Goal: Task Accomplishment & Management: Manage account settings

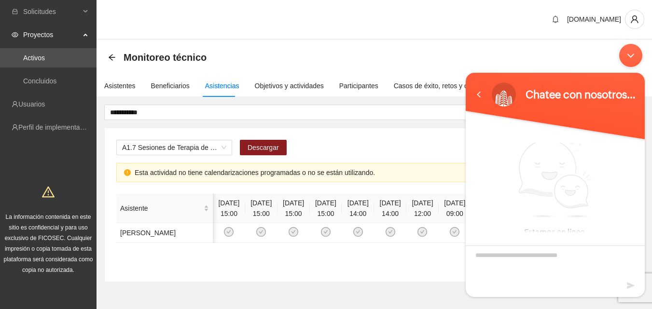
scroll to position [0, 90]
click at [535, 263] on textarea "Escriba su mensaje y pulse “Intro”" at bounding box center [555, 263] width 179 height 34
type textarea "**********"
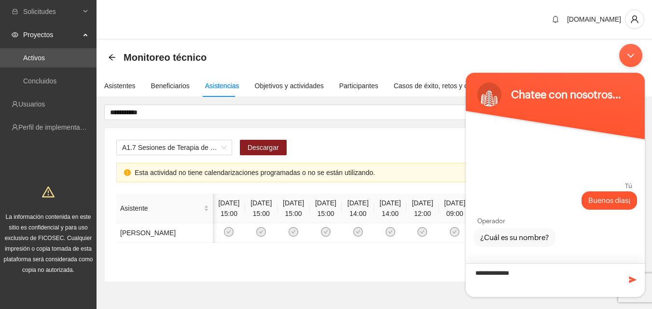
type textarea "**********"
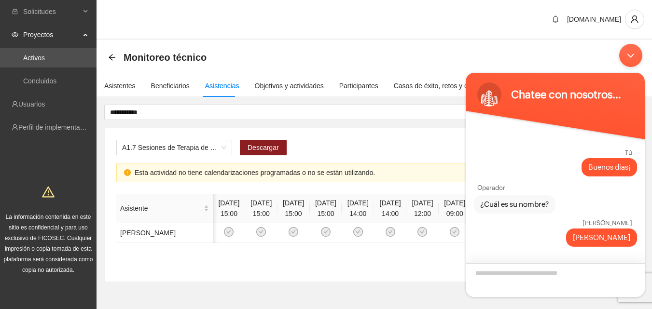
scroll to position [44, 0]
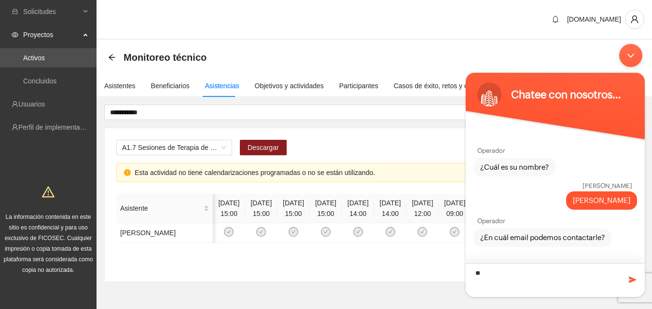
type textarea "*"
paste textarea "**********"
type textarea "**********"
click at [632, 281] on span at bounding box center [633, 280] width 10 height 10
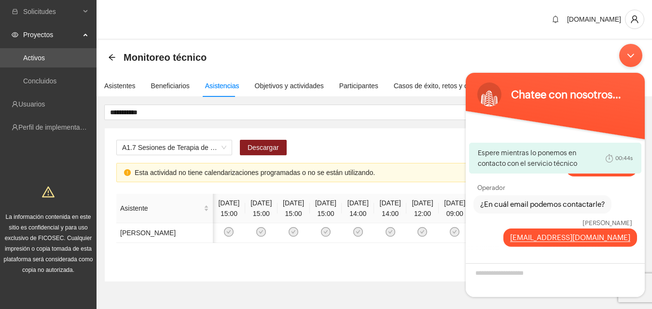
click at [633, 55] on div "Minimizar ventana de chat en vivo" at bounding box center [630, 55] width 23 height 23
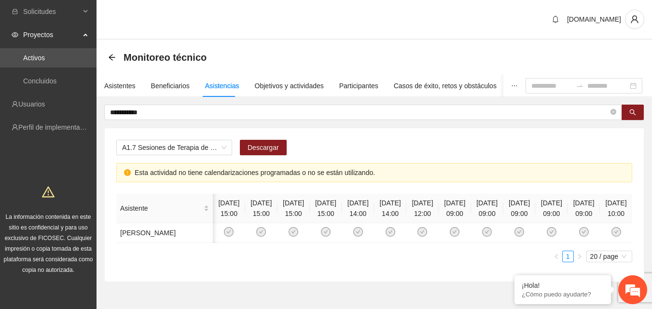
click at [444, 40] on div "Monitoreo técnico" at bounding box center [374, 57] width 555 height 35
click at [539, 150] on div "A1.7 Sesiones de Terapia de Juego para niños y niñas Descargar" at bounding box center [374, 151] width 516 height 23
click at [636, 291] on em at bounding box center [633, 290] width 26 height 26
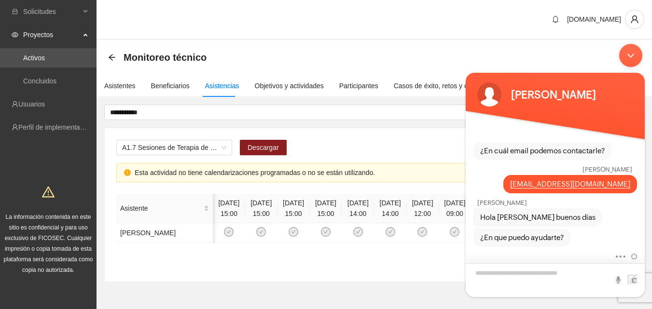
click at [493, 273] on textarea "Escriba su mensaje y pulse “Intro”" at bounding box center [555, 280] width 179 height 34
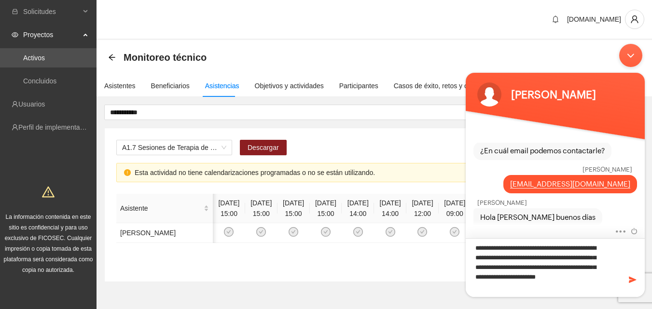
type textarea "**********"
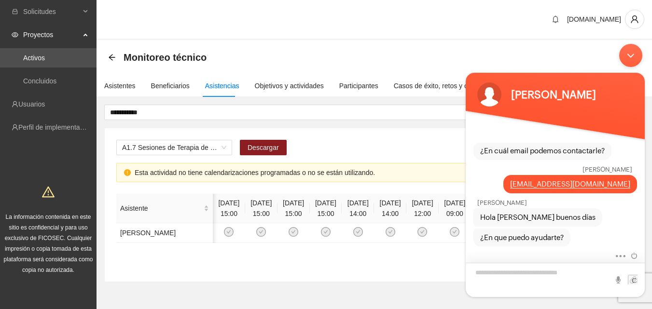
scroll to position [199, 0]
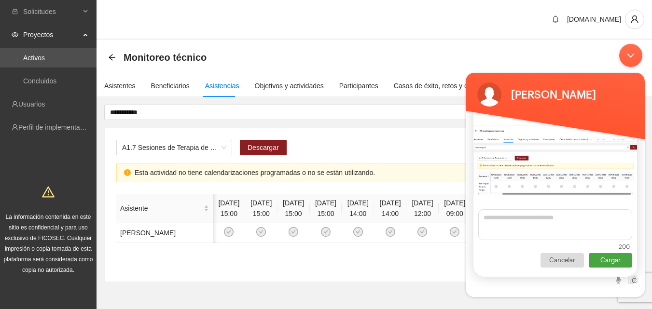
click at [612, 261] on p "Cargar" at bounding box center [610, 260] width 43 height 14
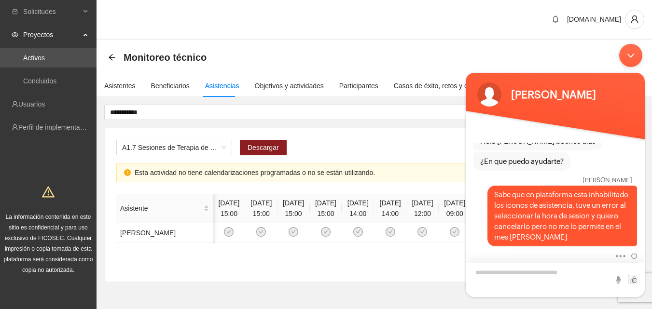
click at [546, 273] on textarea "Escriba su mensaje y pulse “Intro”" at bounding box center [555, 280] width 179 height 34
type textarea "**********"
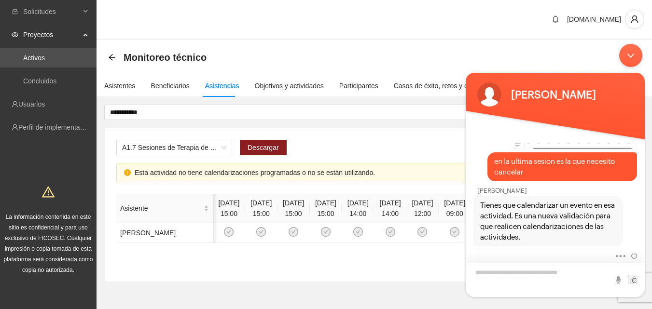
scroll to position [391, 0]
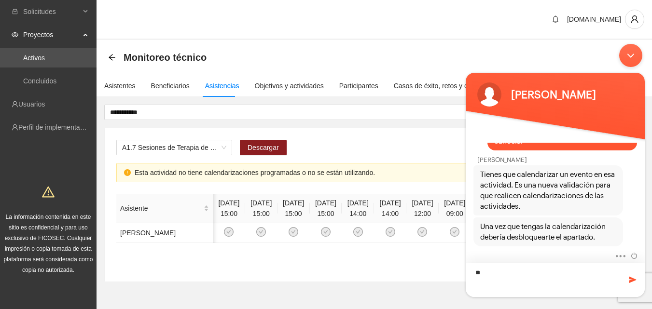
type textarea "*"
click at [496, 272] on textarea "Escriba su mensaje y pulse “Intro”" at bounding box center [555, 280] width 179 height 34
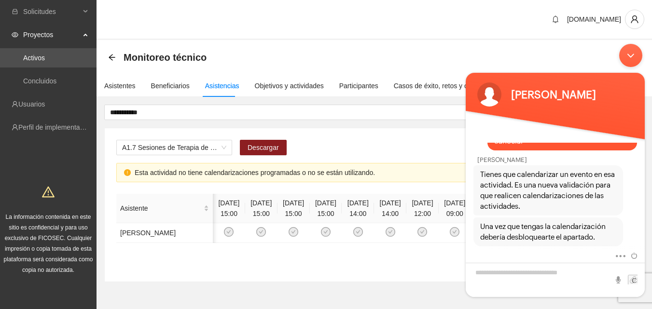
click at [632, 55] on div "Minimizar ventana de chat en vivo" at bounding box center [630, 55] width 23 height 23
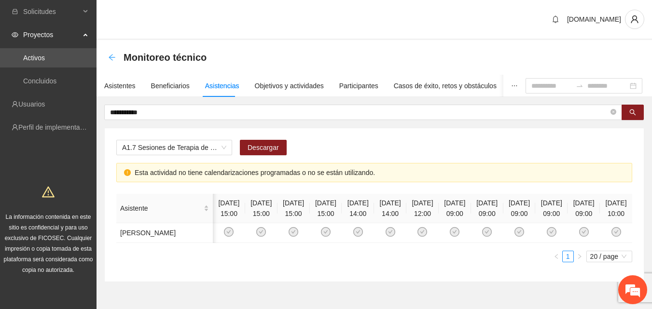
click at [109, 59] on icon "arrow-left" at bounding box center [112, 58] width 8 height 8
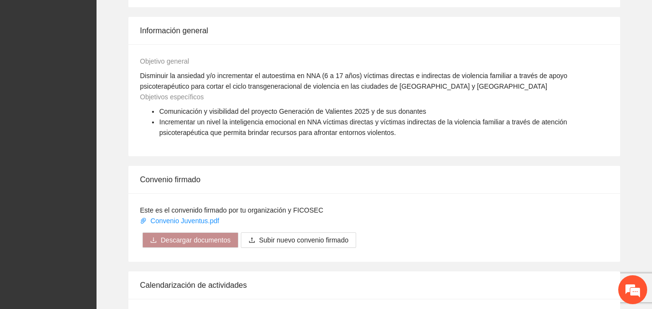
scroll to position [738, 0]
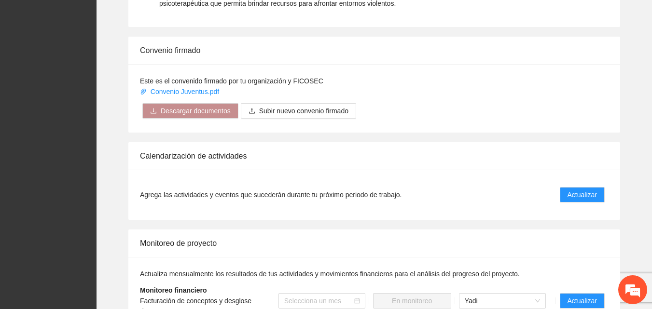
click at [579, 181] on li "Agrega las actividades y eventos que sucederán durante tu próximo periodo de tr…" at bounding box center [374, 194] width 469 height 27
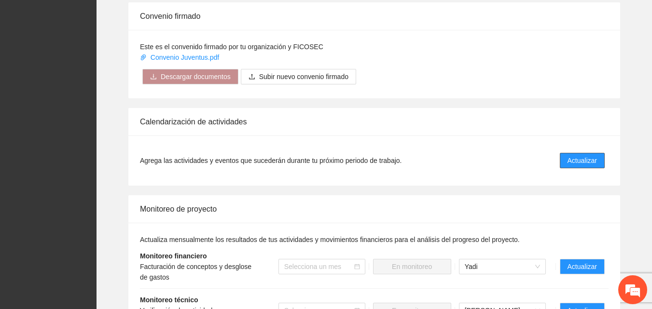
click at [579, 165] on span "Actualizar" at bounding box center [581, 160] width 29 height 11
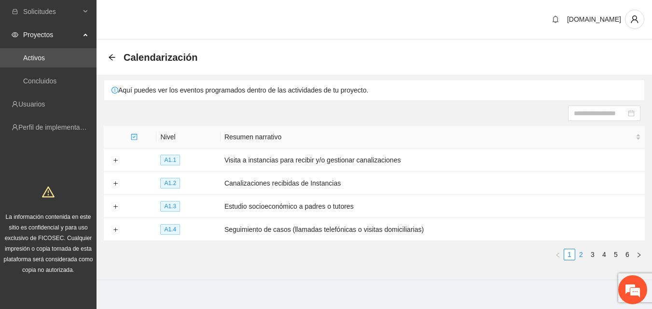
click at [578, 252] on link "2" at bounding box center [581, 254] width 11 height 11
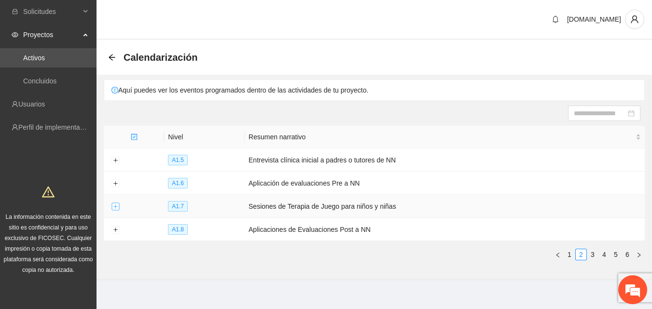
click at [115, 205] on button "Expand row" at bounding box center [115, 207] width 8 height 8
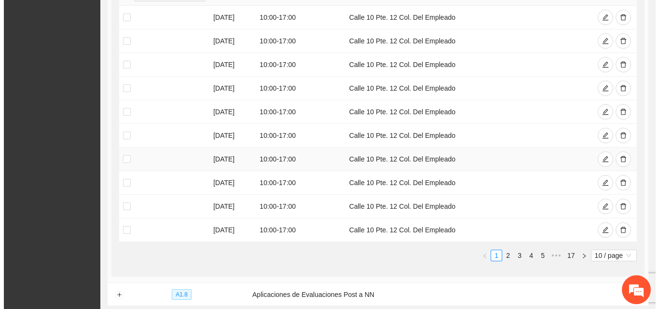
scroll to position [290, 0]
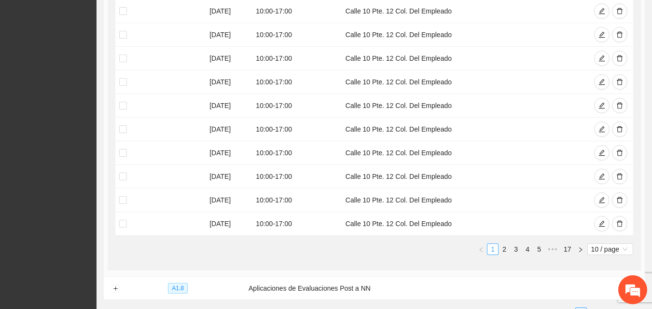
click at [492, 248] on link "1" at bounding box center [492, 249] width 11 height 11
click at [503, 247] on link "2" at bounding box center [504, 249] width 11 height 11
click at [597, 153] on button "button" at bounding box center [601, 152] width 15 height 15
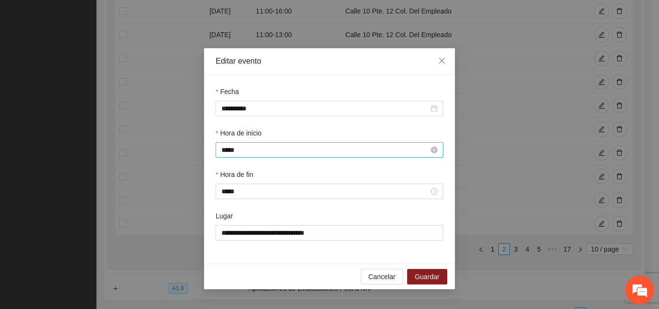
click at [403, 152] on input "*****" at bounding box center [324, 150] width 207 height 11
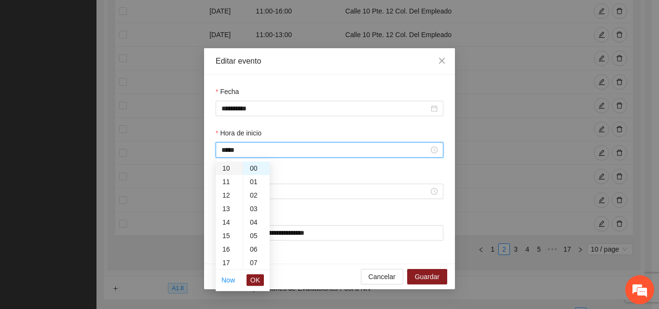
scroll to position [87, 0]
click at [227, 204] on div "09" at bounding box center [229, 203] width 27 height 14
type input "*****"
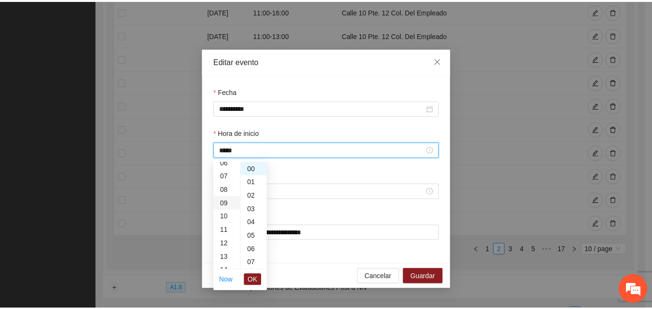
scroll to position [122, 0]
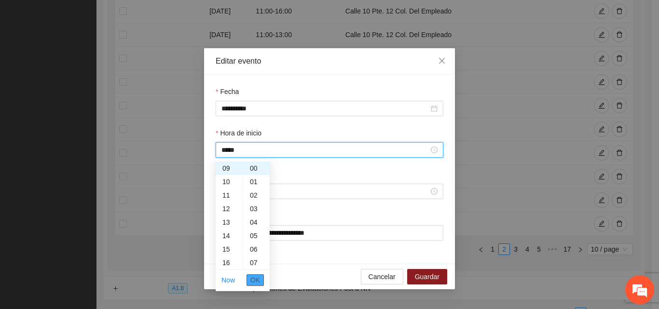
click at [256, 281] on span "OK" at bounding box center [255, 280] width 10 height 11
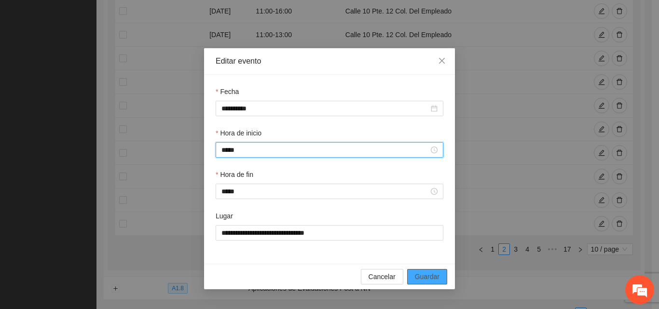
click at [425, 276] on span "Guardar" at bounding box center [427, 277] width 25 height 11
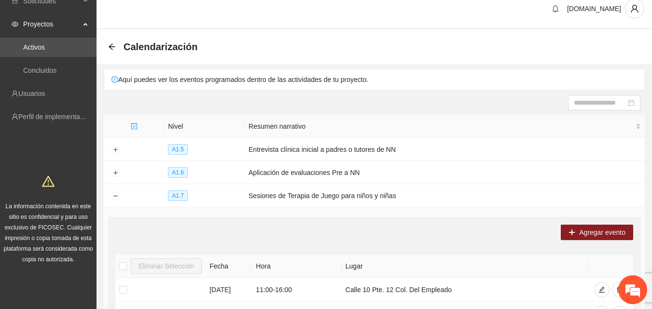
scroll to position [0, 0]
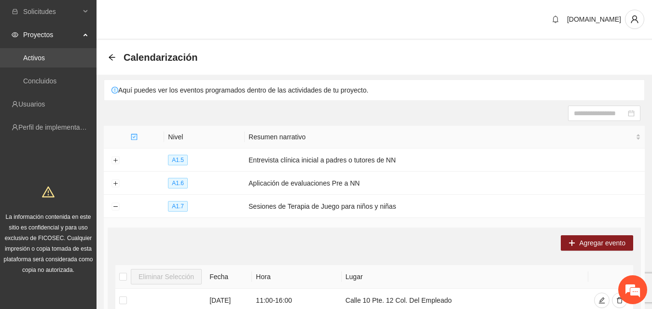
click at [45, 60] on link "Activos" at bounding box center [34, 58] width 22 height 8
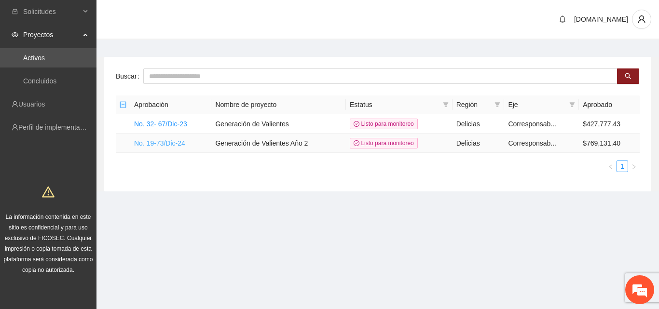
click at [166, 139] on link "No. 19-73/Dic-24" at bounding box center [159, 143] width 51 height 8
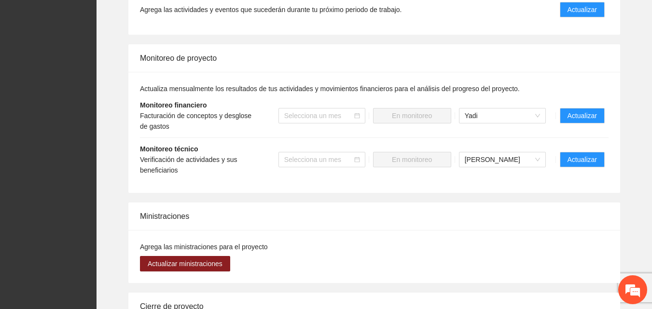
scroll to position [1062, 0]
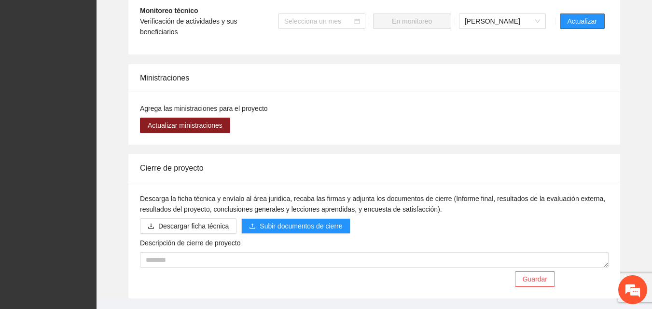
click at [567, 23] on span "Actualizar" at bounding box center [581, 21] width 29 height 11
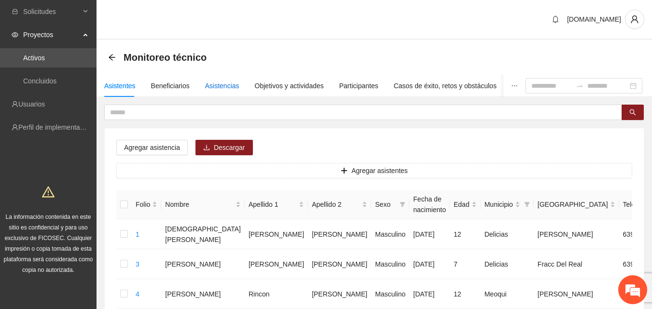
click at [212, 86] on div "Asistencias" at bounding box center [222, 86] width 34 height 11
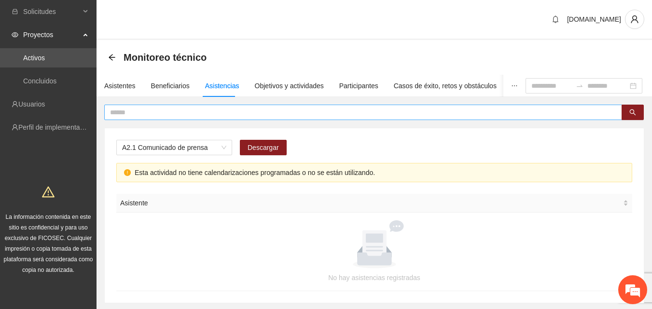
click at [201, 109] on input "text" at bounding box center [359, 112] width 498 height 11
click at [222, 149] on span "A2.1 Comunicado de prensa" at bounding box center [174, 147] width 104 height 14
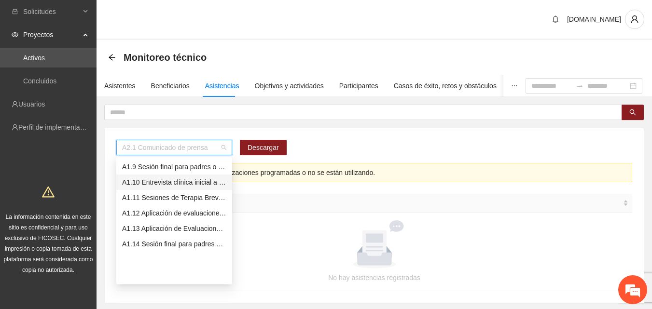
scroll to position [75, 0]
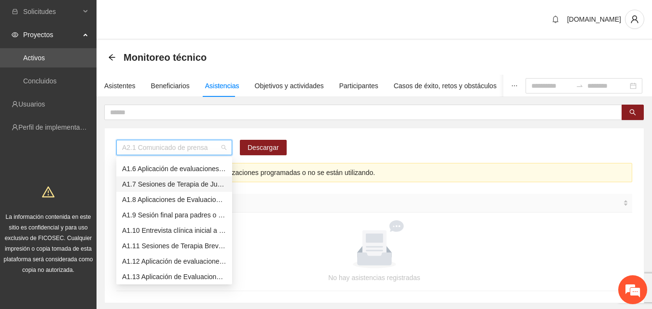
click at [166, 179] on div "A1.7 Sesiones de Terapia de Juego para niños y niñas" at bounding box center [174, 184] width 116 height 15
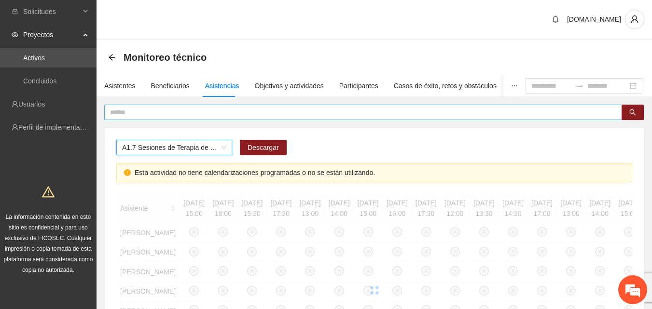
click at [251, 111] on input "text" at bounding box center [359, 112] width 498 height 11
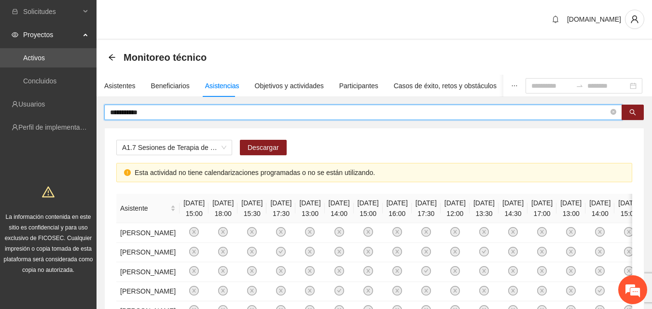
type input "**********"
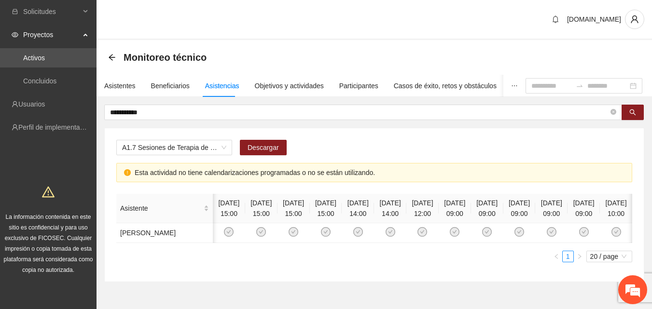
scroll to position [0, 90]
click at [633, 114] on icon "search" at bounding box center [632, 112] width 7 height 7
click at [634, 294] on em at bounding box center [633, 290] width 26 height 26
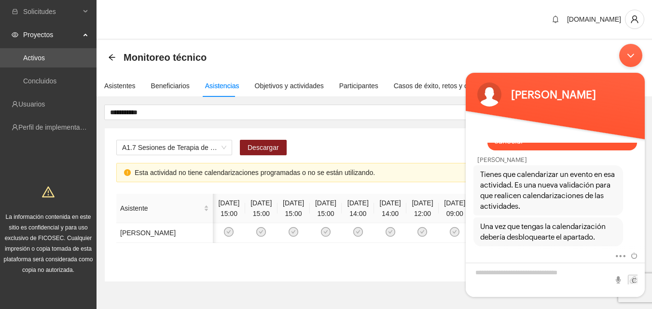
scroll to position [391, 0]
click at [529, 275] on textarea "Escriba su mensaje y pulse “Intro”" at bounding box center [555, 280] width 179 height 34
type textarea "**********"
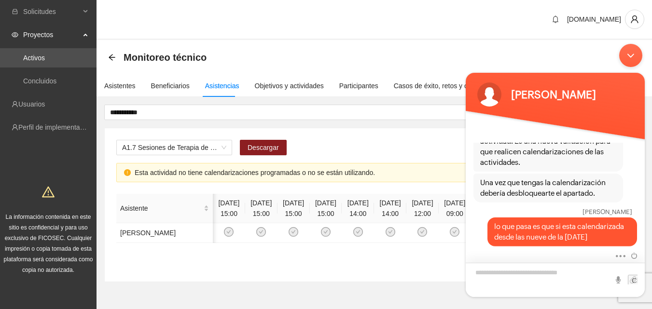
click at [521, 271] on textarea "Escriba su mensaje y pulse “Intro”" at bounding box center [555, 280] width 179 height 34
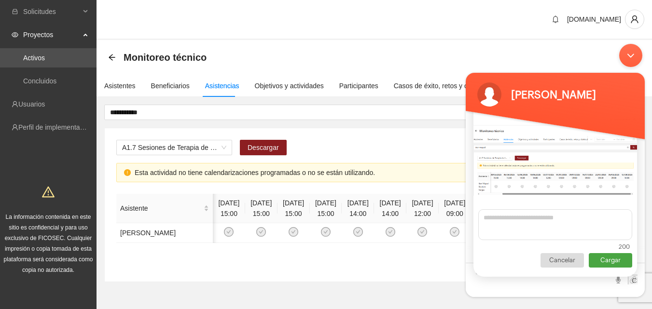
click at [606, 261] on p "Cargar" at bounding box center [610, 260] width 43 height 14
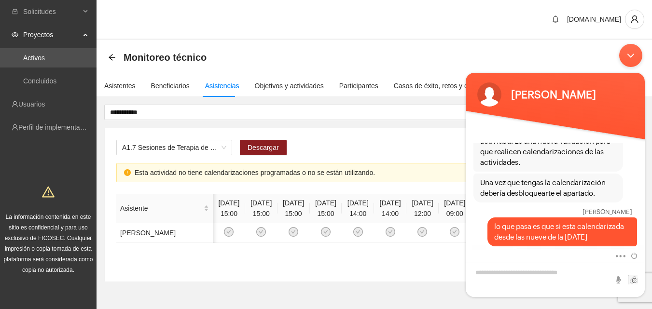
scroll to position [499, 0]
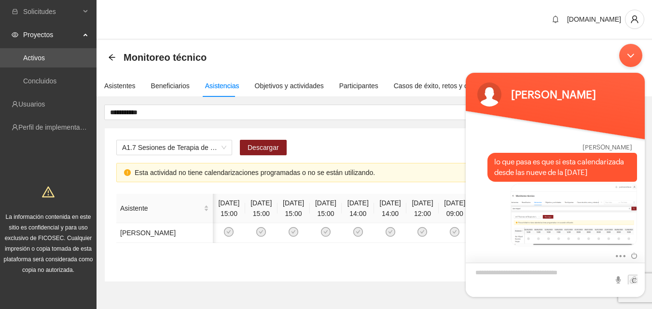
click at [552, 272] on textarea "Escriba su mensaje y pulse “Intro”" at bounding box center [555, 280] width 179 height 34
click at [483, 275] on textarea "**********" at bounding box center [555, 280] width 179 height 34
type textarea "**********"
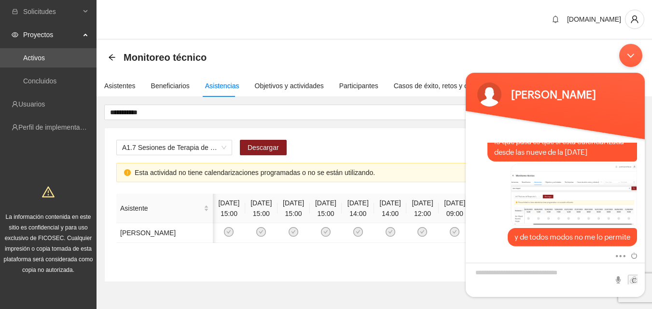
click at [631, 57] on div "Minimizar ventana de chat en vivo" at bounding box center [630, 55] width 23 height 23
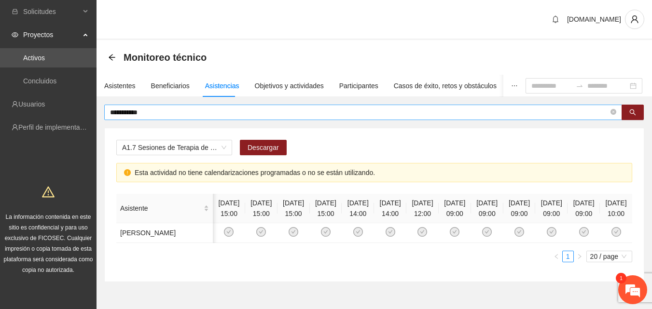
scroll to position [564, 0]
click at [314, 39] on div "[DOMAIN_NAME]" at bounding box center [374, 20] width 555 height 40
click at [636, 289] on em at bounding box center [633, 290] width 26 height 26
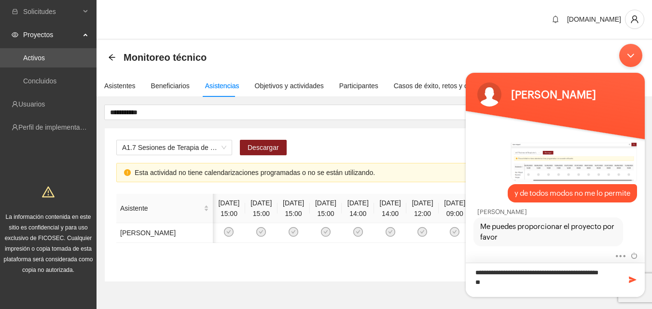
type textarea "**********"
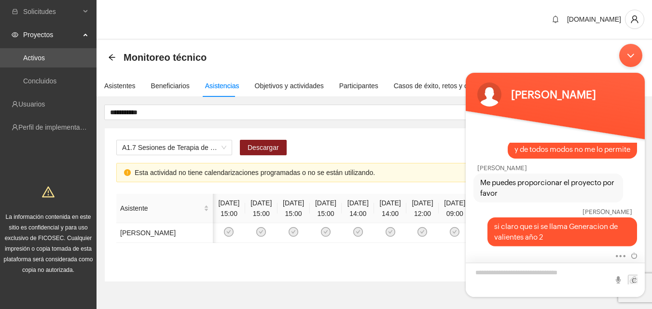
scroll to position [672, 0]
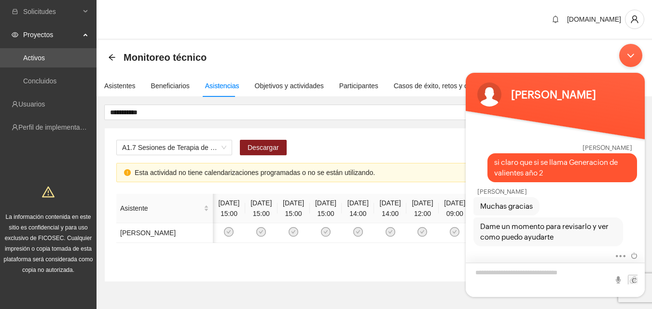
click at [508, 276] on textarea "Escriba su mensaje y pulse “Intro”" at bounding box center [555, 280] width 179 height 34
type textarea "**********"
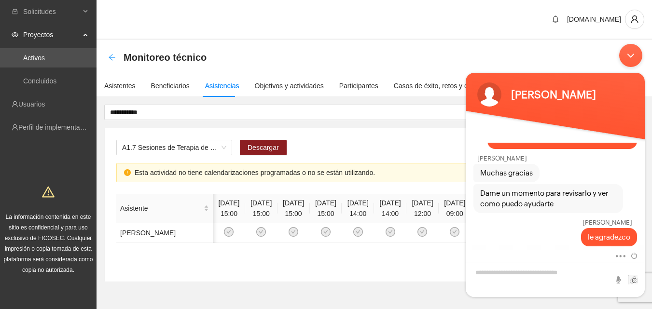
click at [112, 59] on icon "arrow-left" at bounding box center [112, 58] width 8 height 8
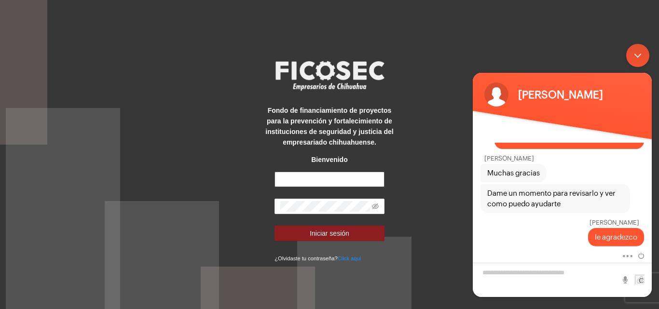
click at [319, 180] on input "text" at bounding box center [330, 179] width 110 height 15
type input "**********"
click at [312, 215] on form "**********" at bounding box center [330, 218] width 110 height 92
click at [376, 207] on icon "eye-invisible" at bounding box center [376, 207] width 2 height 2
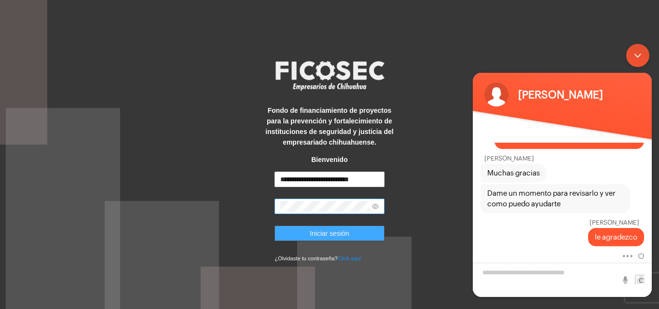
click at [337, 232] on span "Iniciar sesión" at bounding box center [330, 233] width 40 height 11
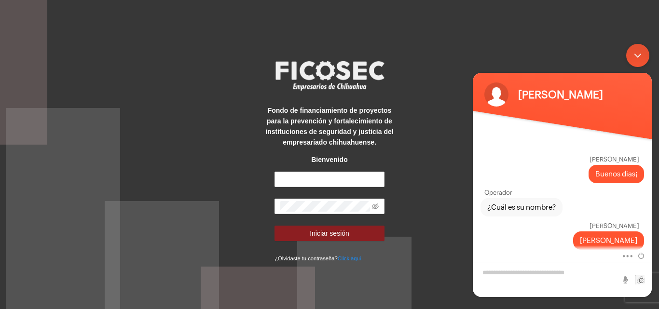
scroll to position [705, 0]
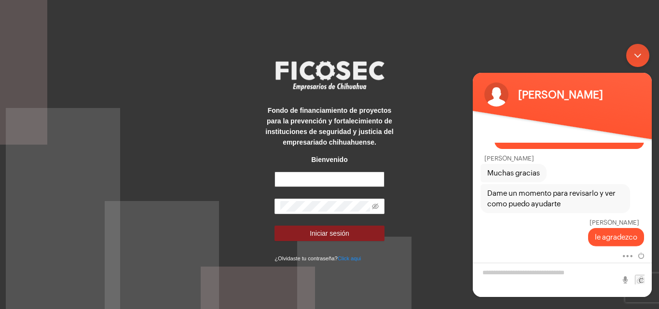
click at [299, 176] on input "text" at bounding box center [330, 179] width 110 height 15
type input "**********"
click at [371, 206] on span at bounding box center [330, 206] width 110 height 15
click at [376, 206] on icon "eye-invisible" at bounding box center [375, 206] width 7 height 7
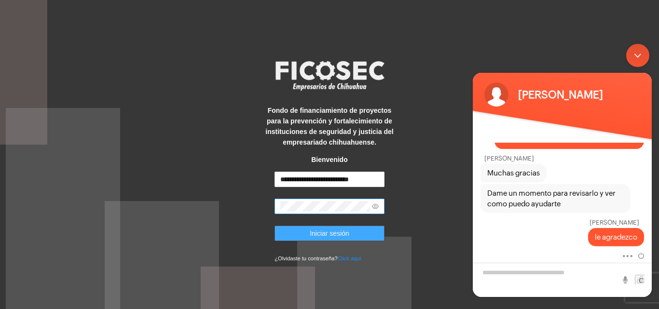
click at [340, 236] on span "Iniciar sesión" at bounding box center [330, 233] width 40 height 11
click at [324, 238] on span "Iniciar sesión" at bounding box center [330, 233] width 40 height 11
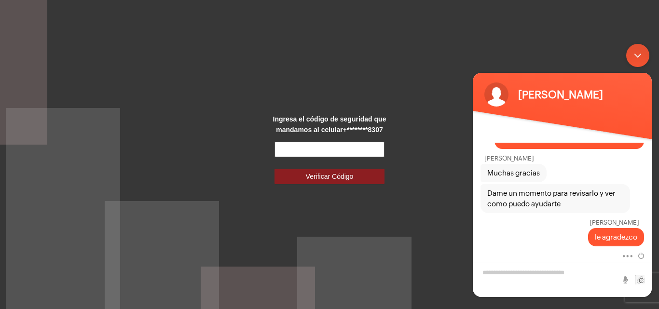
click at [336, 148] on input "text" at bounding box center [330, 149] width 110 height 15
click at [305, 152] on input "*****" at bounding box center [330, 149] width 110 height 15
click at [328, 148] on input "****" at bounding box center [330, 149] width 110 height 15
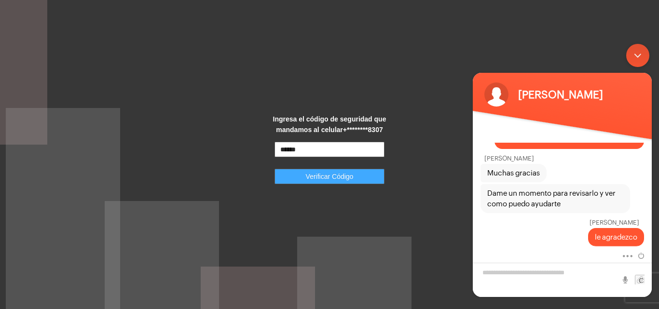
type input "******"
click at [326, 174] on span "Verificar Código" at bounding box center [330, 176] width 48 height 11
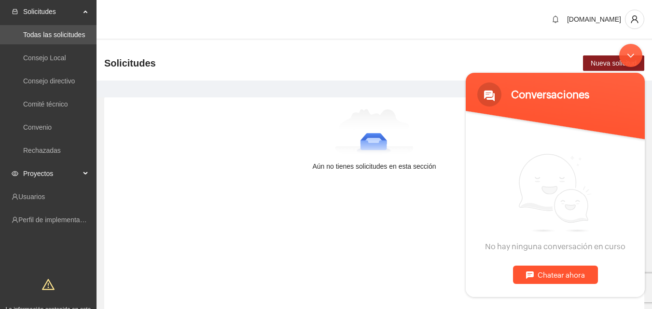
click at [71, 173] on span "Proyectos" at bounding box center [51, 173] width 57 height 19
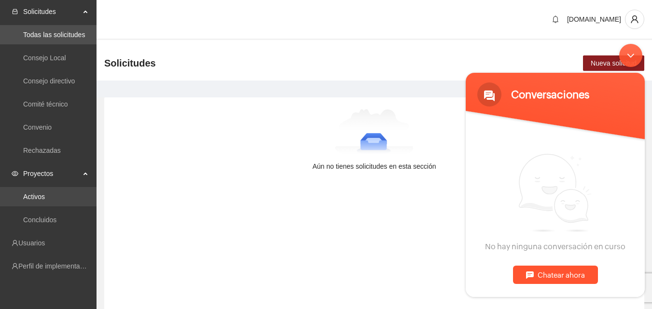
click at [44, 195] on link "Activos" at bounding box center [34, 197] width 22 height 8
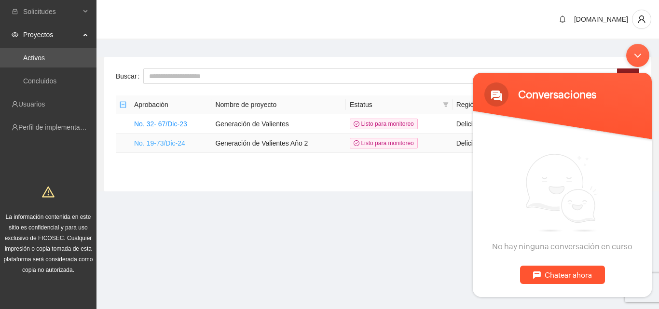
click at [165, 140] on link "No. 19-73/Dic-24" at bounding box center [159, 143] width 51 height 8
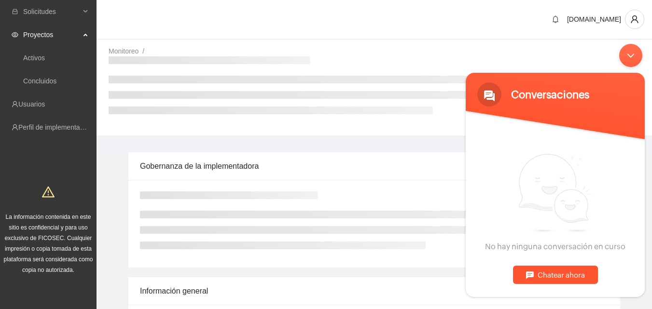
click at [636, 57] on div "Minimizar ventana de chat en vivo" at bounding box center [630, 55] width 23 height 23
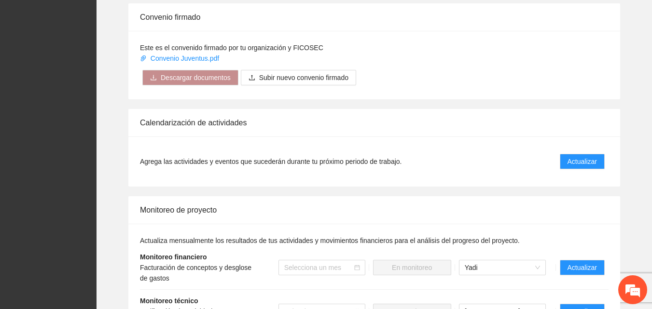
scroll to position [808, 0]
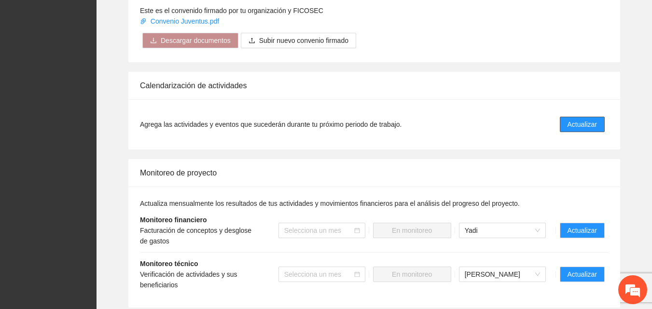
click at [575, 126] on span "Actualizar" at bounding box center [581, 124] width 29 height 11
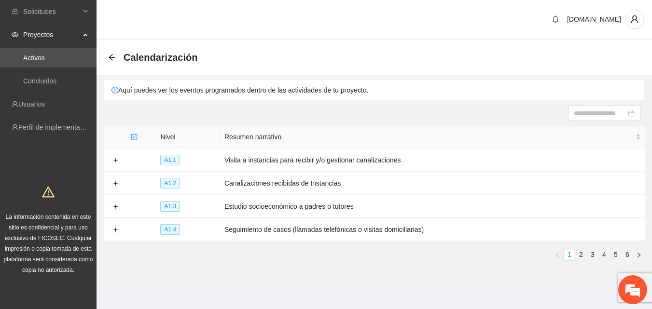
click at [419, 47] on div "Calendarización" at bounding box center [374, 57] width 555 height 35
click at [582, 255] on link "2" at bounding box center [581, 254] width 11 height 11
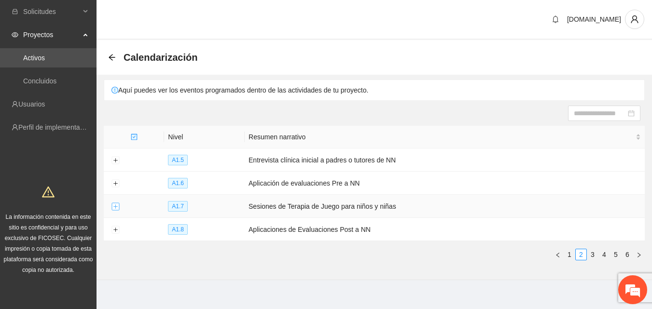
click at [113, 207] on button "Expand row" at bounding box center [115, 207] width 8 height 8
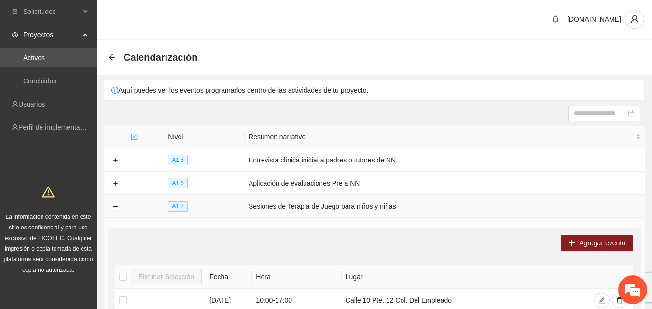
click at [179, 206] on span "A1.7" at bounding box center [178, 206] width 20 height 11
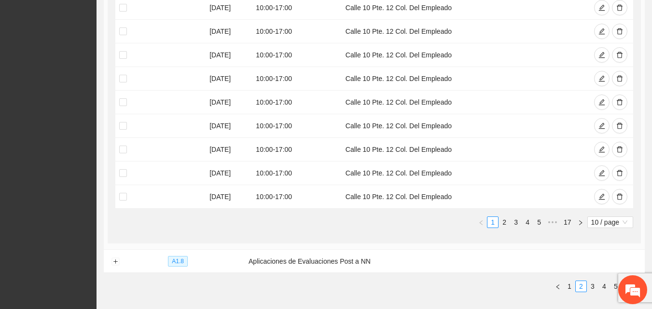
scroll to position [317, 0]
click at [505, 220] on link "2" at bounding box center [504, 221] width 11 height 11
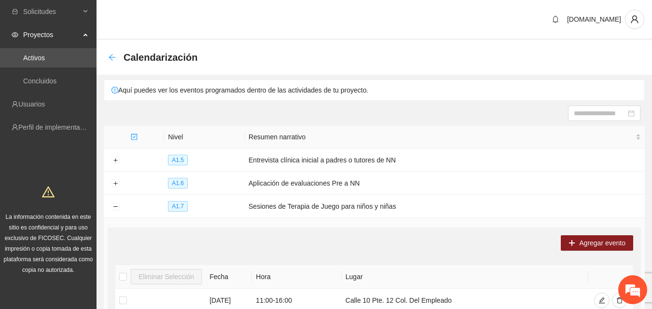
click at [111, 59] on icon "arrow-left" at bounding box center [112, 57] width 6 height 6
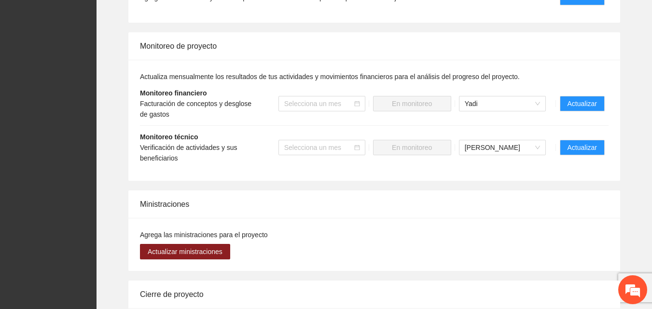
scroll to position [956, 0]
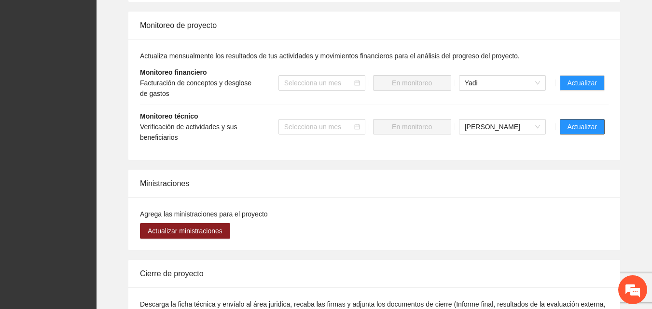
click at [575, 126] on span "Actualizar" at bounding box center [581, 127] width 29 height 11
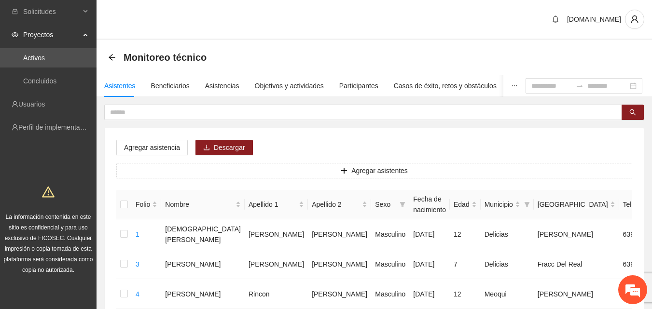
click at [424, 33] on div "[DOMAIN_NAME]" at bounding box center [374, 20] width 555 height 40
click at [212, 88] on div "Asistencias" at bounding box center [222, 86] width 34 height 11
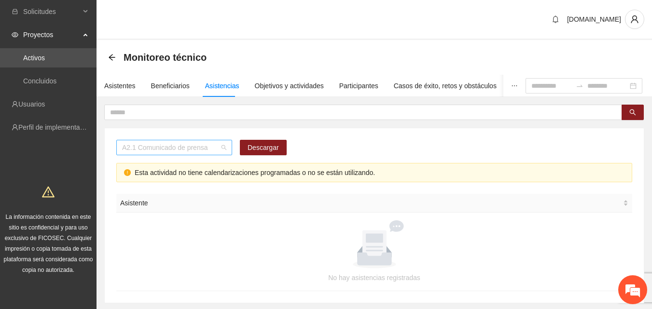
scroll to position [124, 0]
click at [212, 150] on span "A2.1 Comunicado de prensa" at bounding box center [174, 147] width 104 height 14
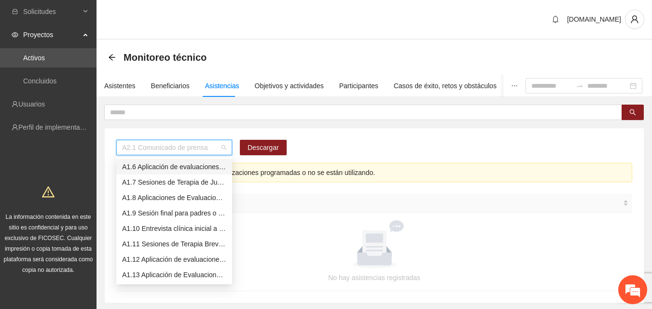
scroll to position [62, 0]
click at [202, 205] on div "A1.7 Sesiones de Terapia de Juego para niños y niñas" at bounding box center [174, 197] width 116 height 15
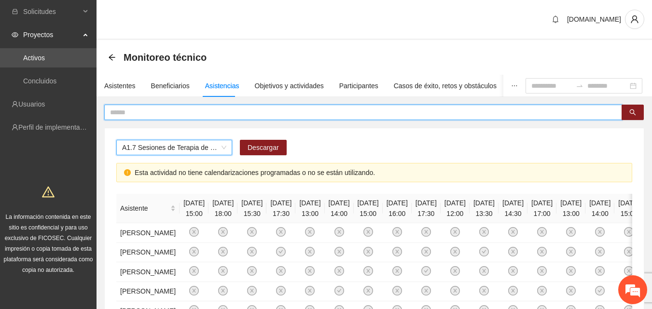
click at [280, 108] on input "text" at bounding box center [359, 112] width 498 height 11
click at [156, 110] on input "****" at bounding box center [359, 112] width 498 height 11
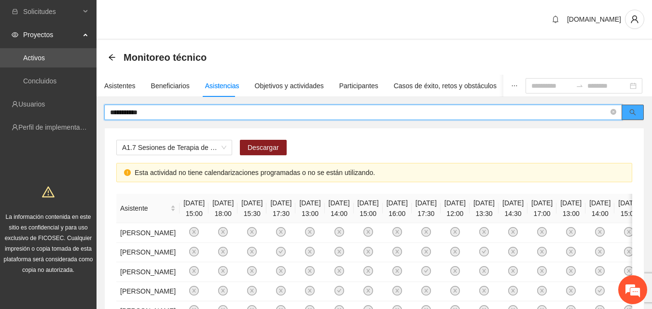
click at [631, 112] on icon "search" at bounding box center [632, 112] width 7 height 7
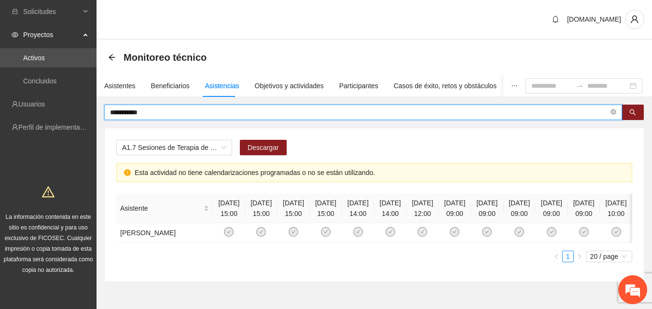
type input "**********"
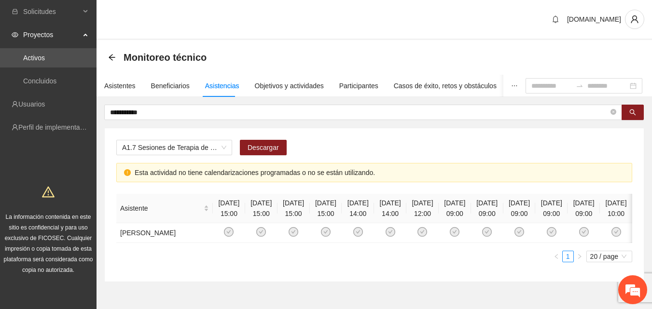
scroll to position [0, 90]
click at [612, 236] on icon "check-circle" at bounding box center [616, 232] width 8 height 8
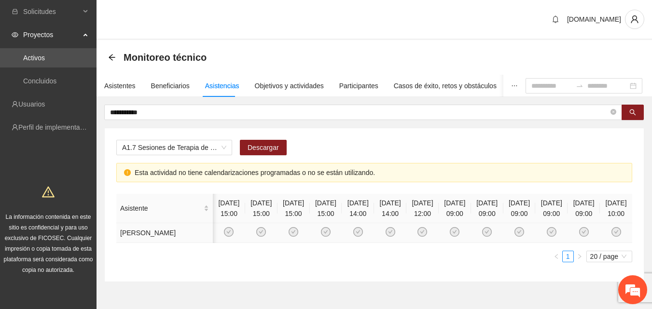
click at [612, 236] on icon "check-circle" at bounding box center [616, 232] width 8 height 8
click at [635, 292] on em at bounding box center [633, 290] width 26 height 26
